Goal: Navigation & Orientation: Go to known website

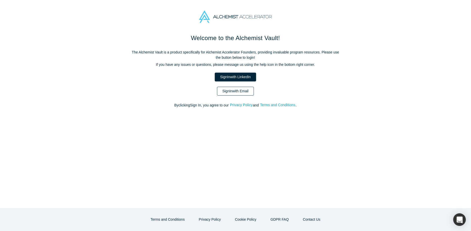
click at [231, 89] on link "Sign In with Email" at bounding box center [235, 91] width 37 height 9
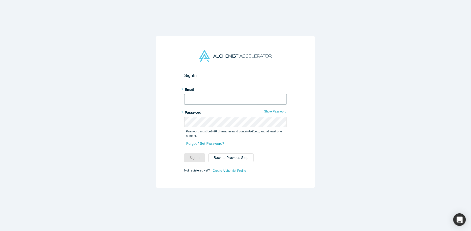
click at [211, 104] on input "text" at bounding box center [235, 99] width 102 height 11
type input "[PERSON_NAME][EMAIL_ADDRESS][DOMAIN_NAME]"
click at [184, 153] on button "Sign In" at bounding box center [194, 157] width 21 height 9
